Goal: Transaction & Acquisition: Book appointment/travel/reservation

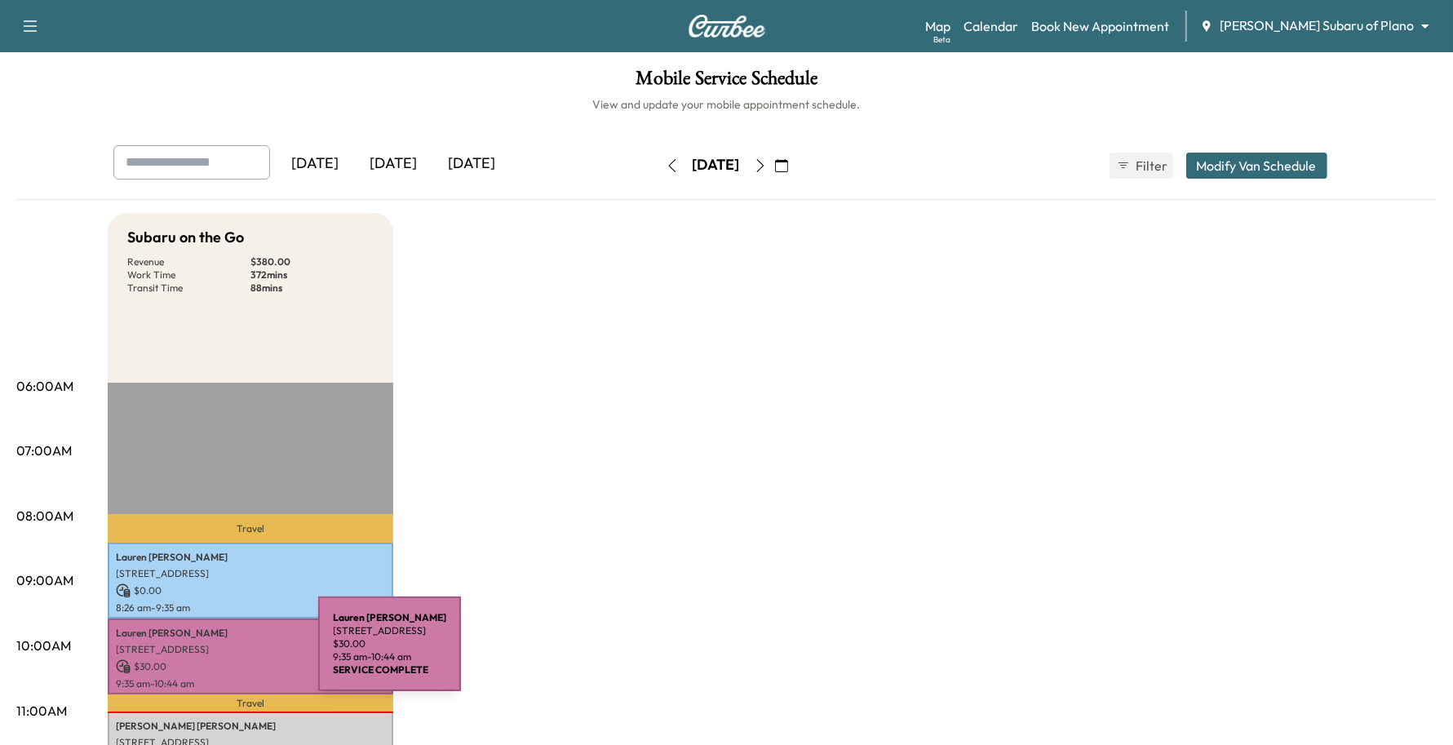
click at [197, 653] on div "[PERSON_NAME] [STREET_ADDRESS] $ 30.00 9:35 am - 10:44 am" at bounding box center [251, 656] width 286 height 76
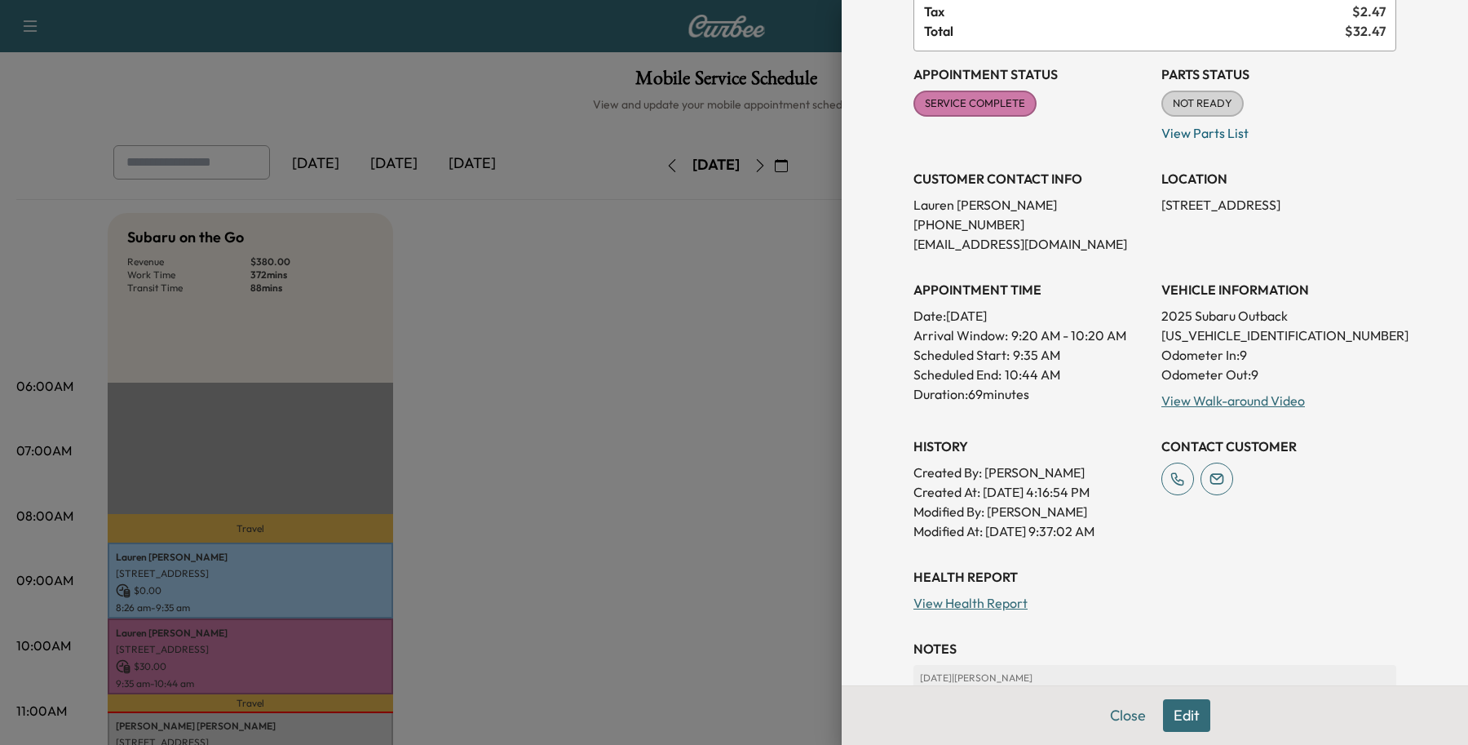
scroll to position [82, 0]
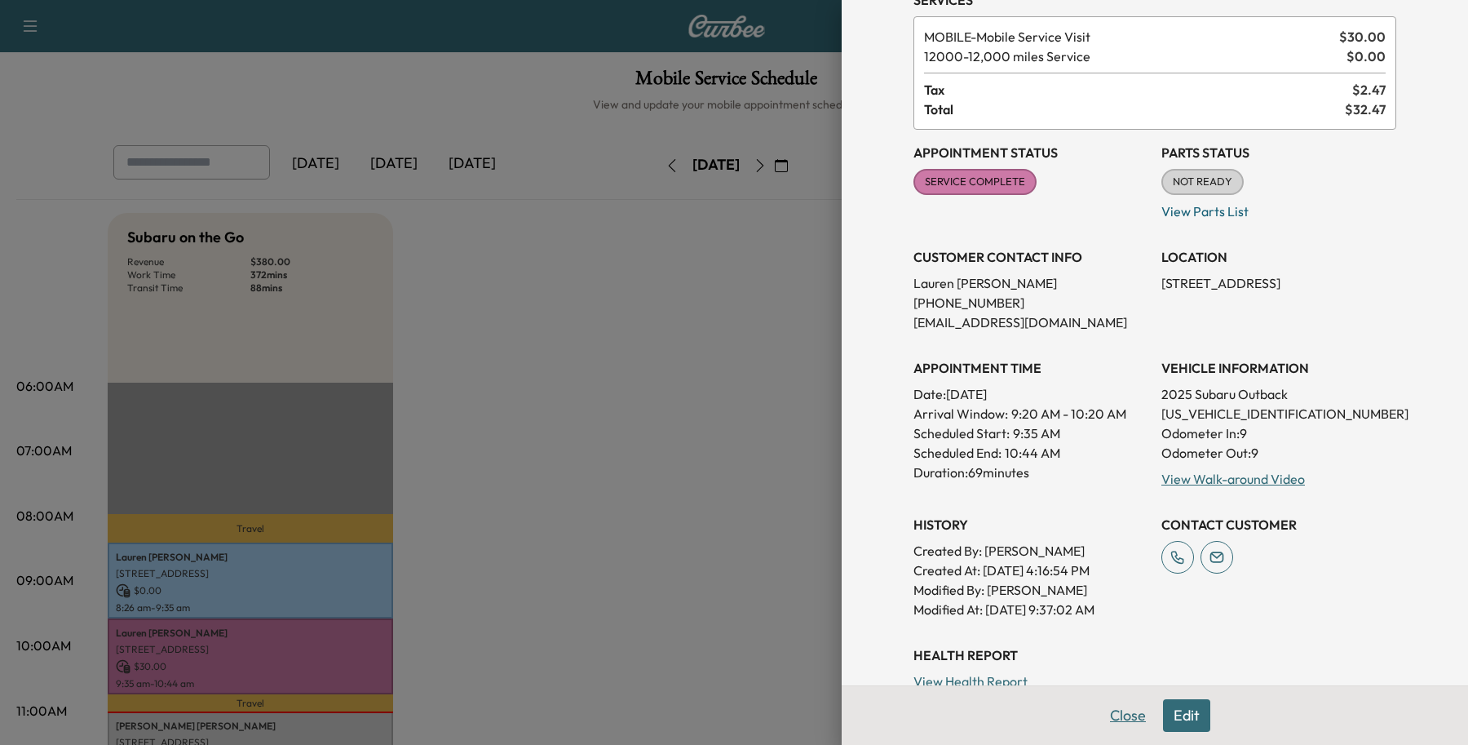
click at [1118, 712] on button "Close" at bounding box center [1128, 715] width 57 height 33
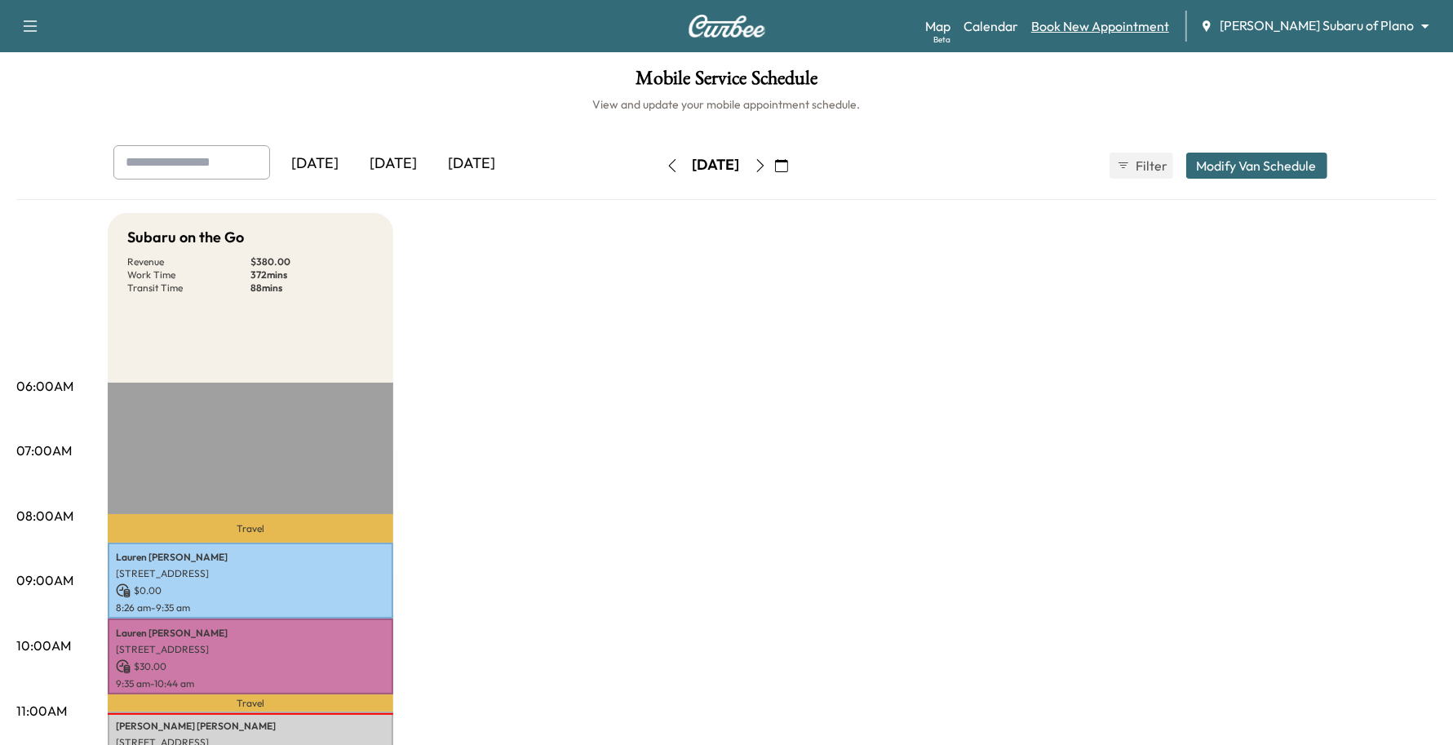
click at [1169, 31] on link "Book New Appointment" at bounding box center [1100, 26] width 138 height 20
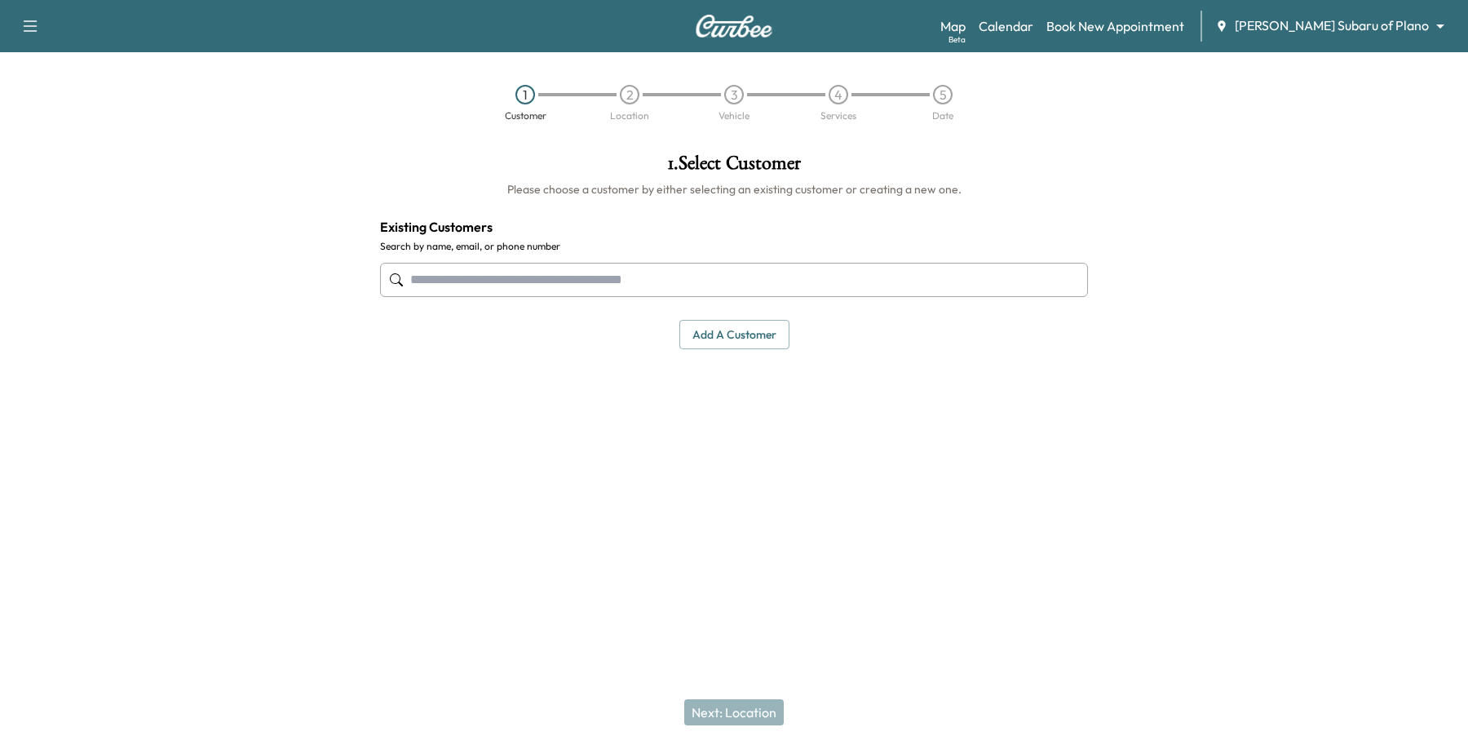
click at [549, 290] on input "text" at bounding box center [734, 280] width 708 height 34
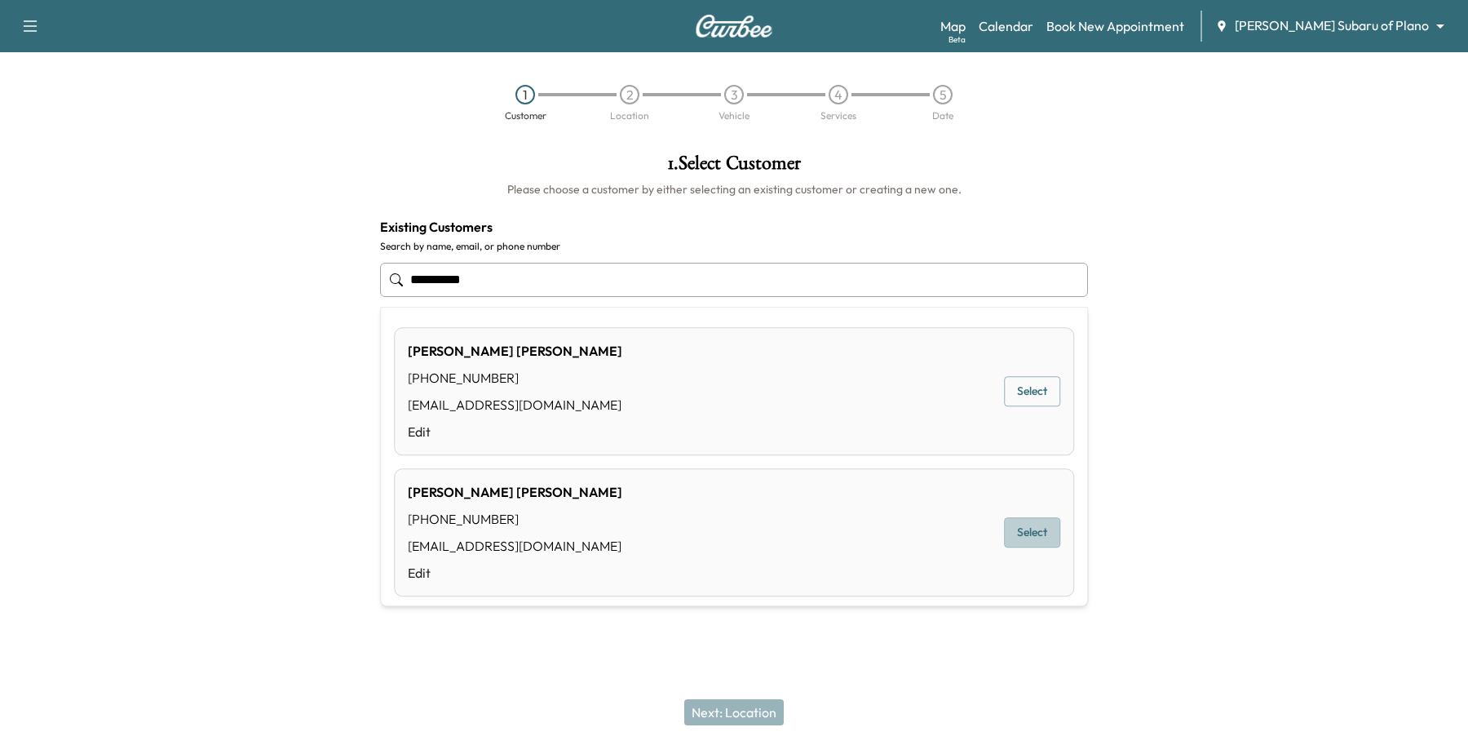
click at [1016, 526] on button "Select" at bounding box center [1032, 533] width 56 height 30
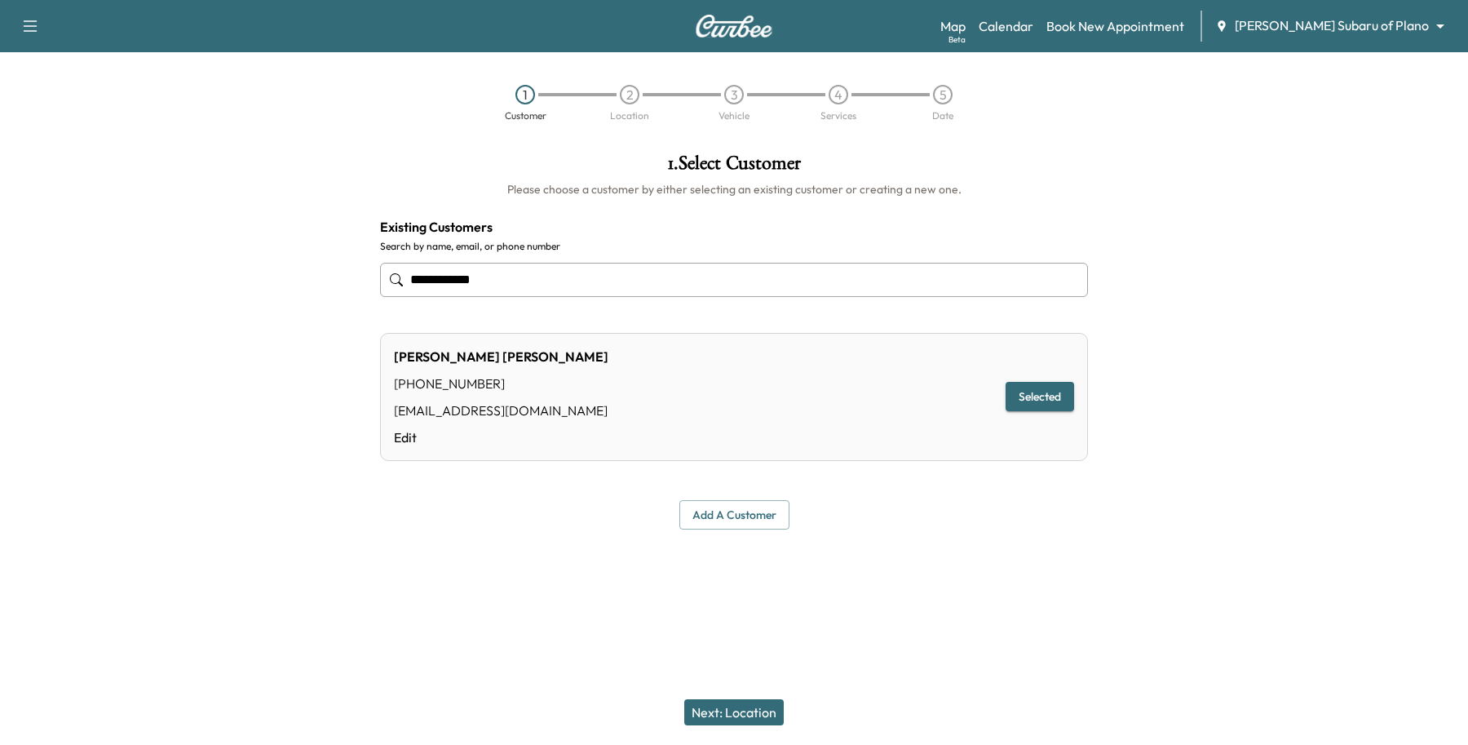
type input "**********"
